Goal: Information Seeking & Learning: Learn about a topic

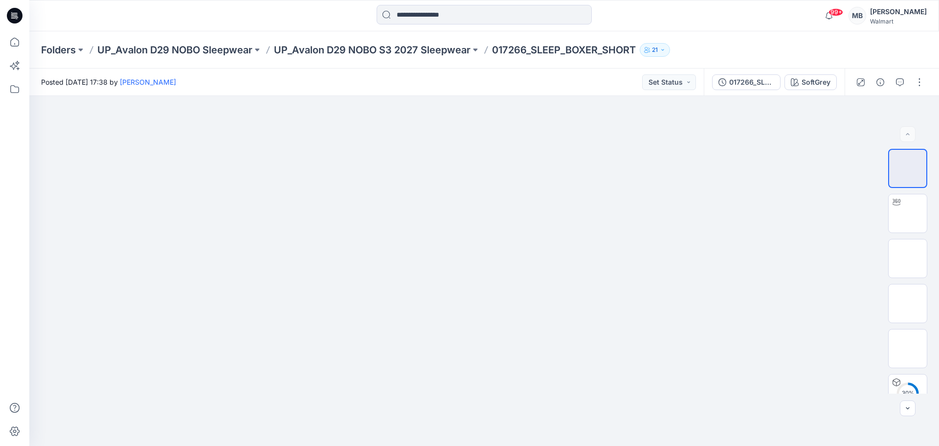
click at [8, 17] on icon at bounding box center [15, 16] width 16 height 16
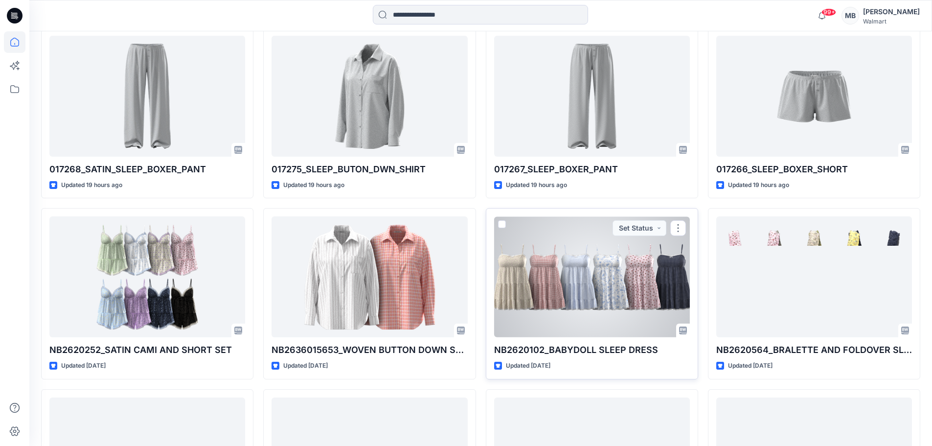
scroll to position [294, 0]
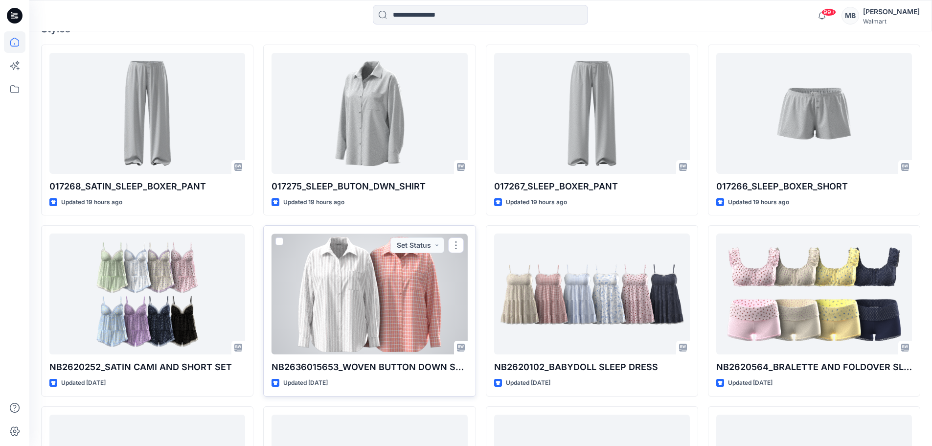
click at [412, 308] on div at bounding box center [369, 293] width 196 height 121
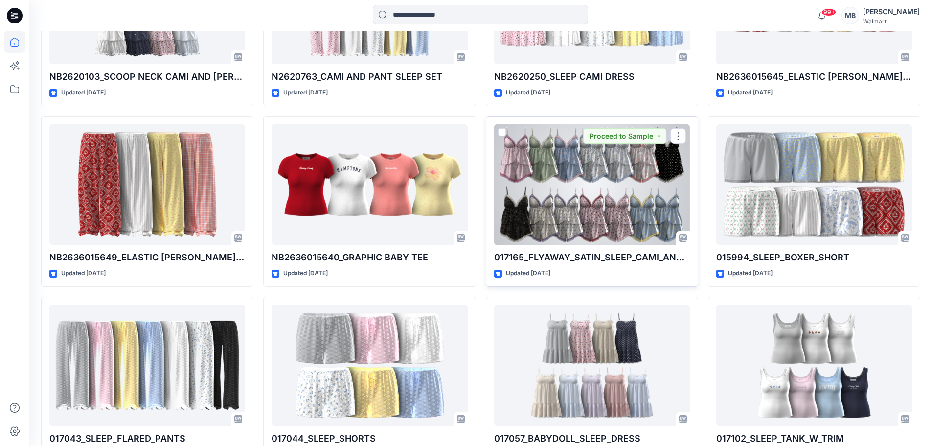
scroll to position [716, 0]
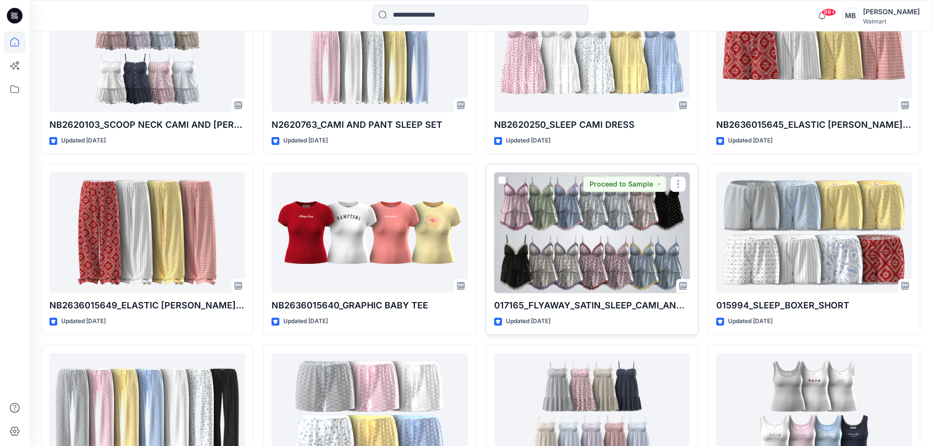
click at [542, 229] on div at bounding box center [592, 232] width 196 height 121
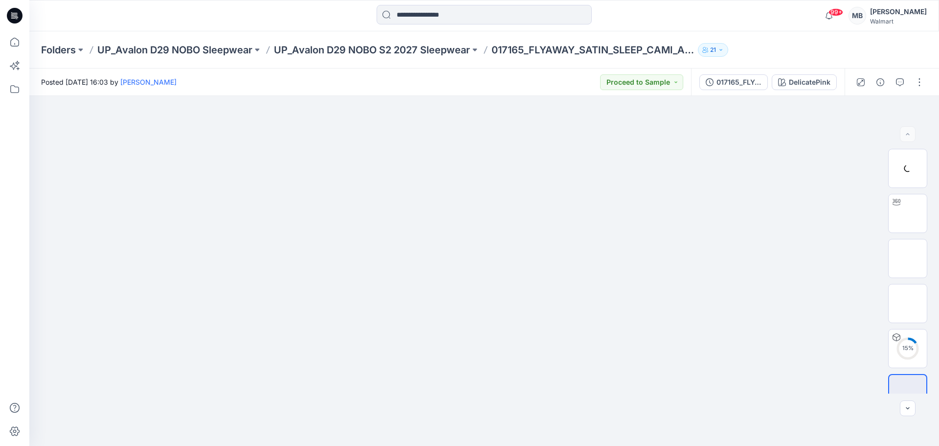
click at [542, 124] on img at bounding box center [484, 124] width 489 height 0
click at [329, 124] on img at bounding box center [484, 124] width 489 height 0
click at [908, 168] on img at bounding box center [908, 168] width 0 height 0
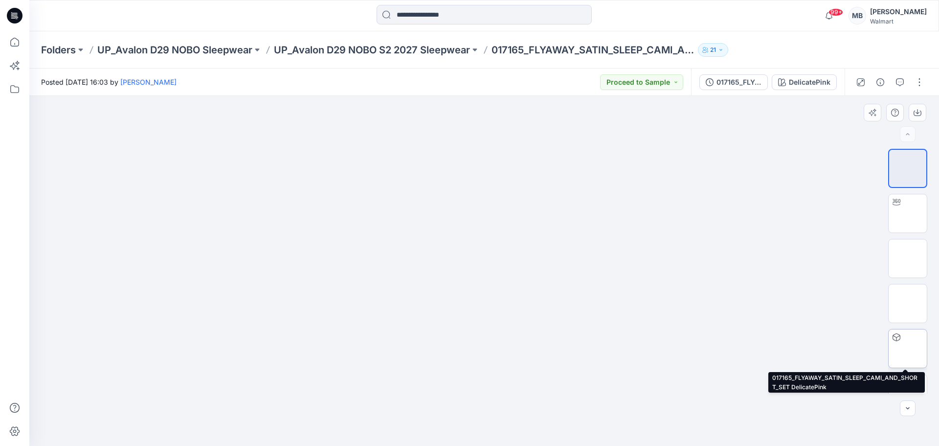
click at [908, 348] on img at bounding box center [908, 348] width 0 height 0
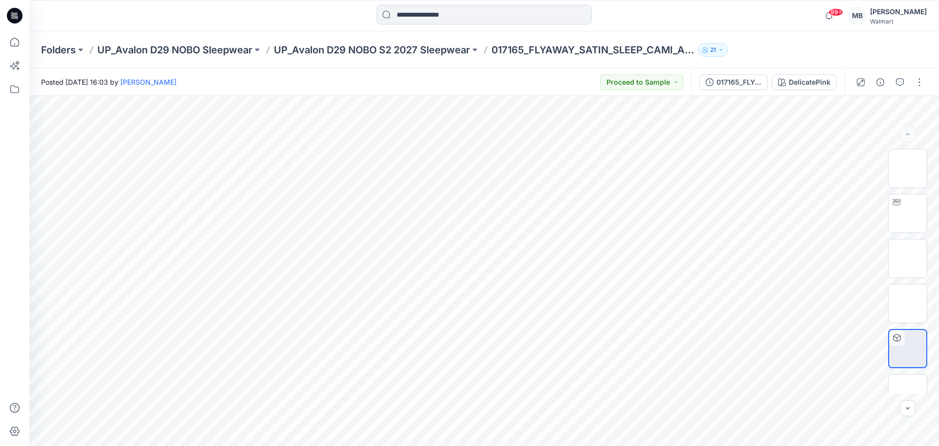
click at [21, 17] on icon at bounding box center [15, 16] width 16 height 16
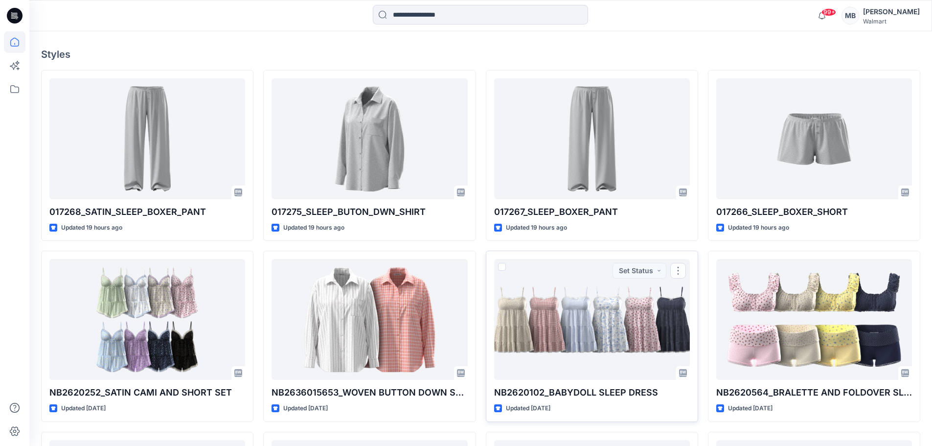
scroll to position [391, 0]
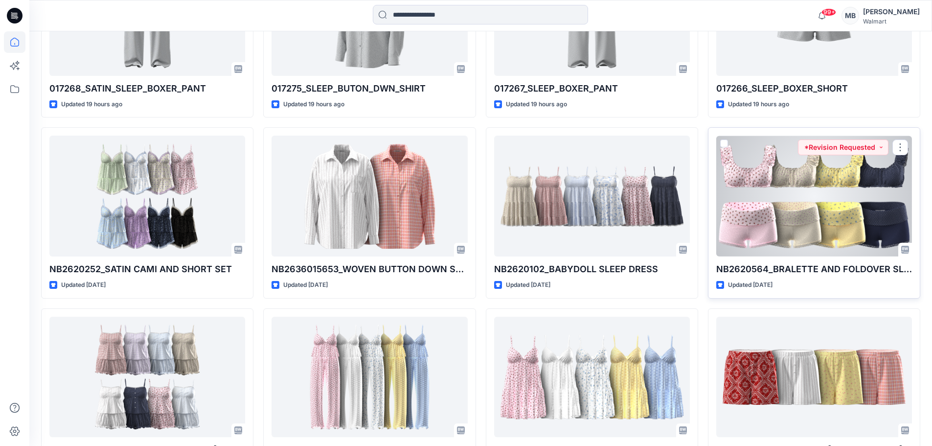
click at [761, 203] on div at bounding box center [814, 195] width 196 height 121
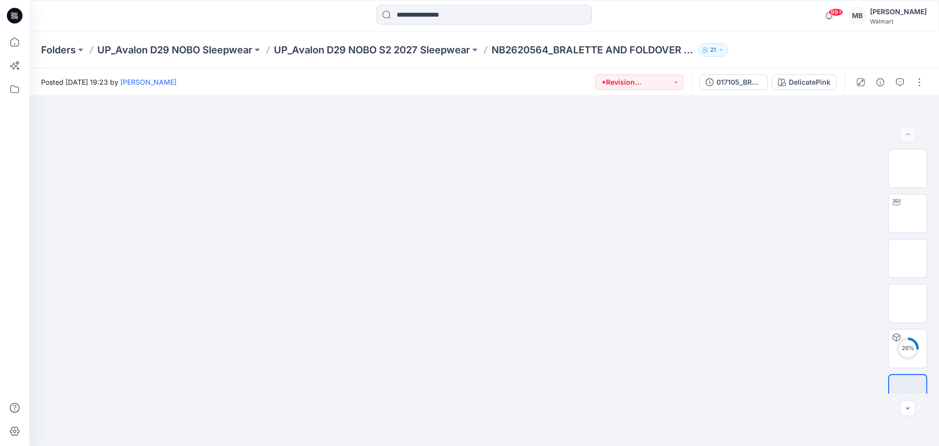
click at [4, 14] on div at bounding box center [14, 15] width 31 height 31
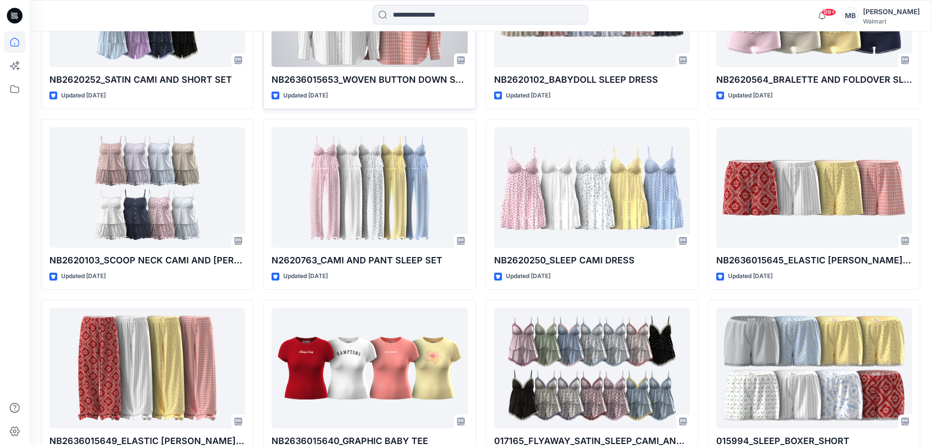
scroll to position [391, 0]
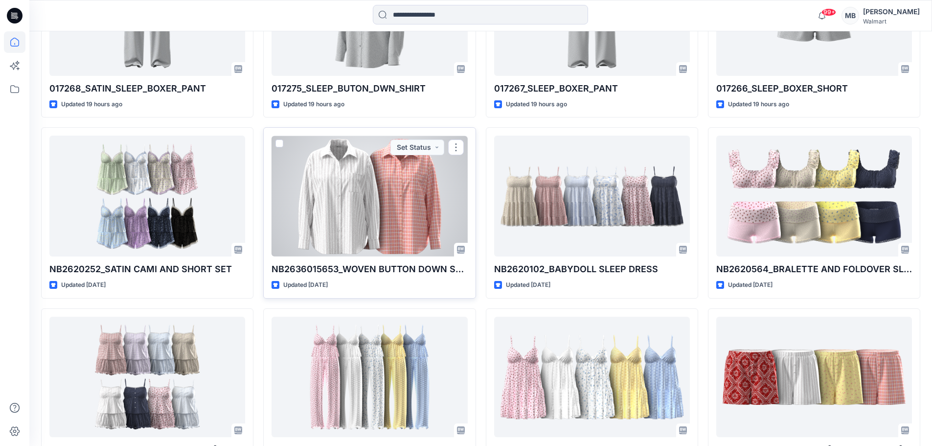
click at [369, 219] on div at bounding box center [369, 195] width 196 height 121
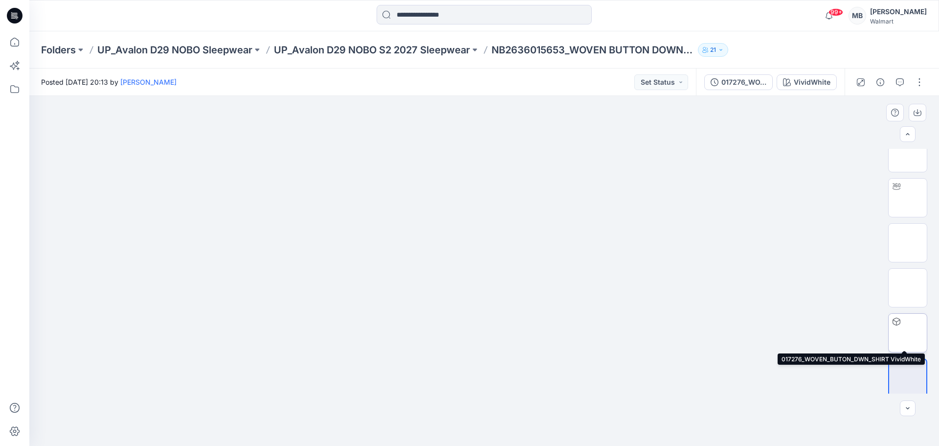
scroll to position [20, 0]
click at [908, 329] on img at bounding box center [908, 329] width 0 height 0
